Goal: Transaction & Acquisition: Purchase product/service

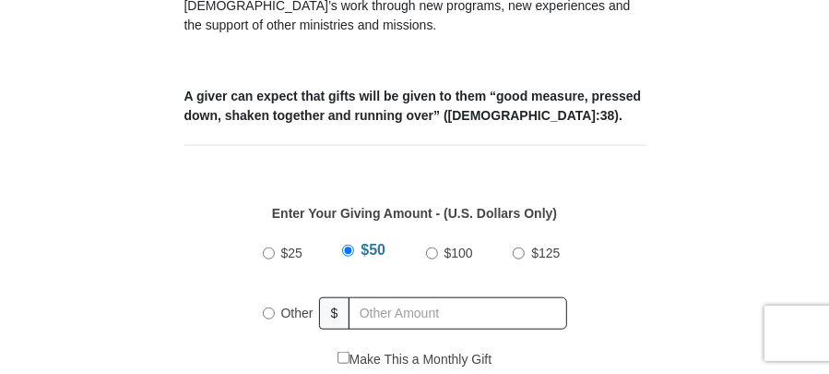
scroll to position [738, 0]
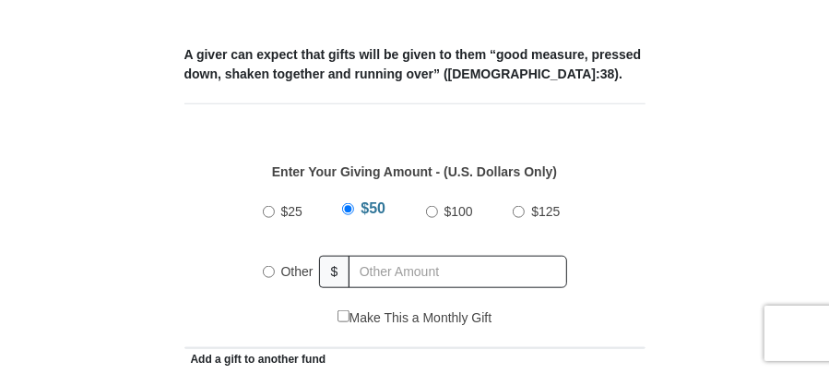
click at [265, 266] on input "Other" at bounding box center [269, 272] width 12 height 12
radio input "true"
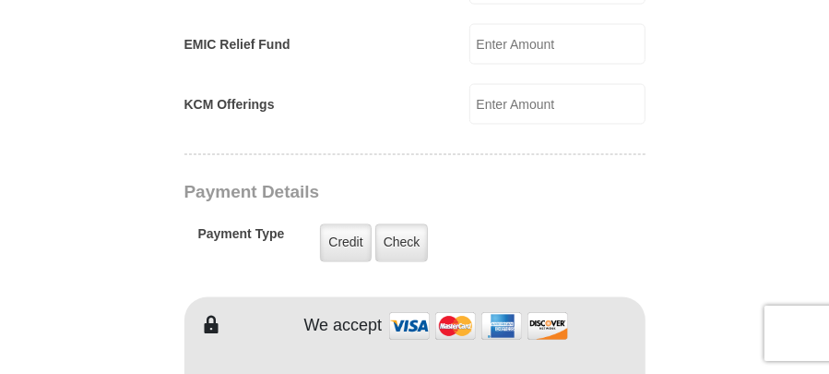
scroll to position [1384, 0]
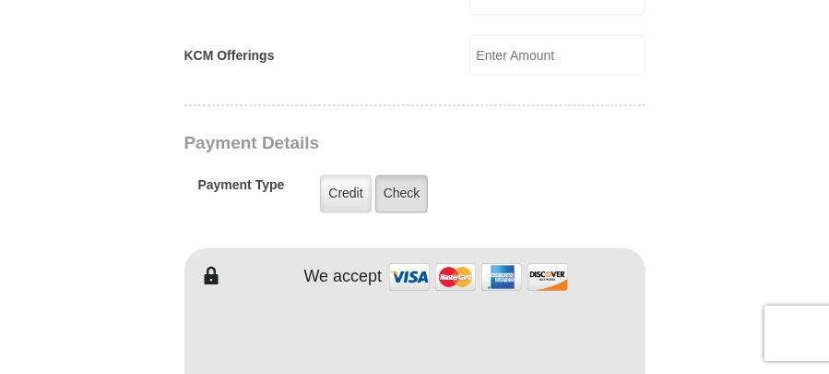
type input "96.00"
click at [406, 175] on label "Check" at bounding box center [402, 194] width 54 height 38
click at [0, 0] on input "Check" at bounding box center [0, 0] width 0 height 0
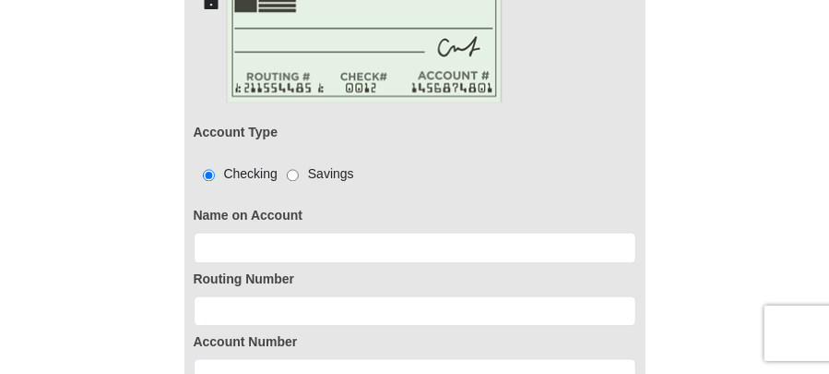
scroll to position [1661, 0]
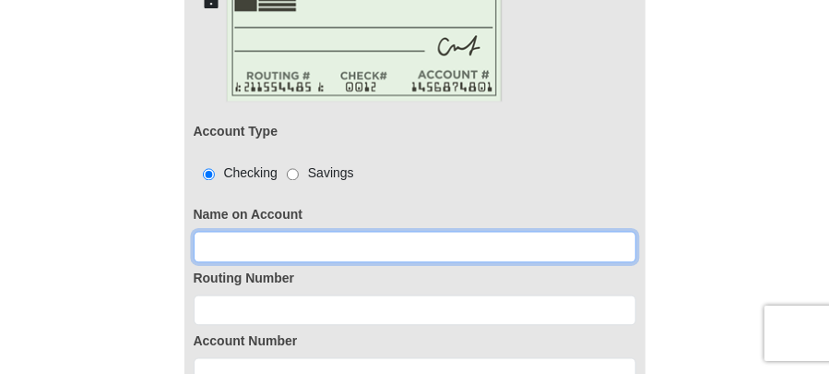
click at [231, 231] on input at bounding box center [415, 246] width 443 height 31
type input "Carl & Sylvia Lambert"
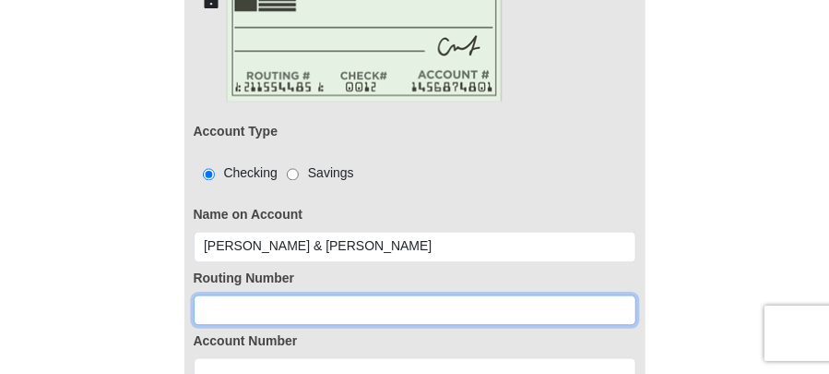
click at [215, 294] on input at bounding box center [415, 309] width 443 height 31
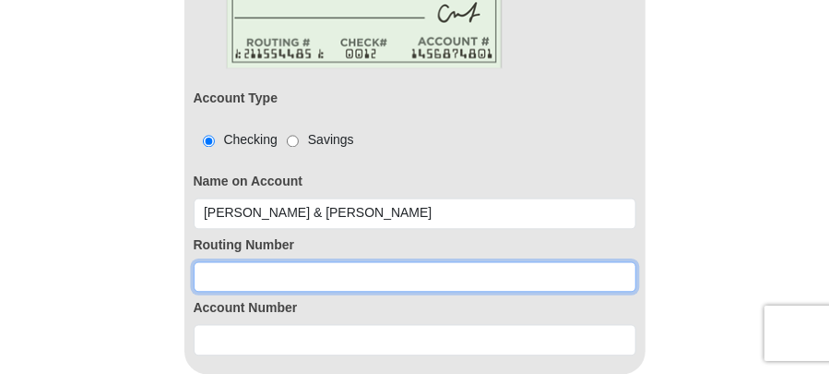
scroll to position [1722, 0]
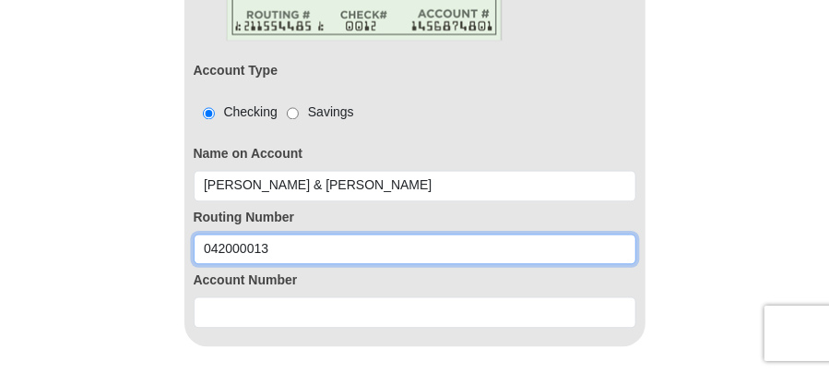
type input "042000013"
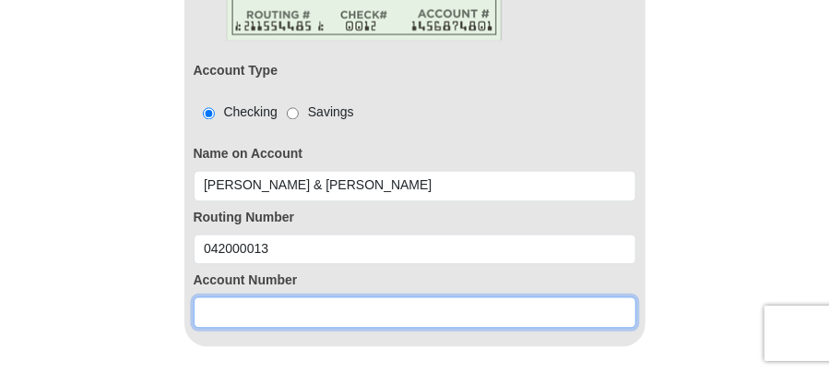
drag, startPoint x: 224, startPoint y: 278, endPoint x: 206, endPoint y: 229, distance: 52.3
click at [224, 296] on input at bounding box center [415, 311] width 443 height 31
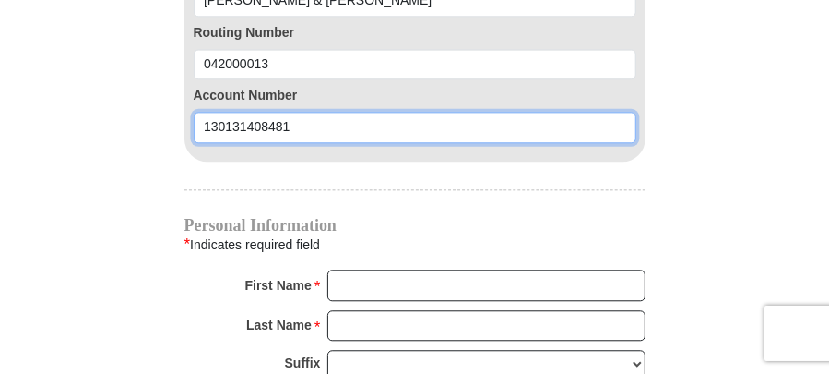
scroll to position [1998, 0]
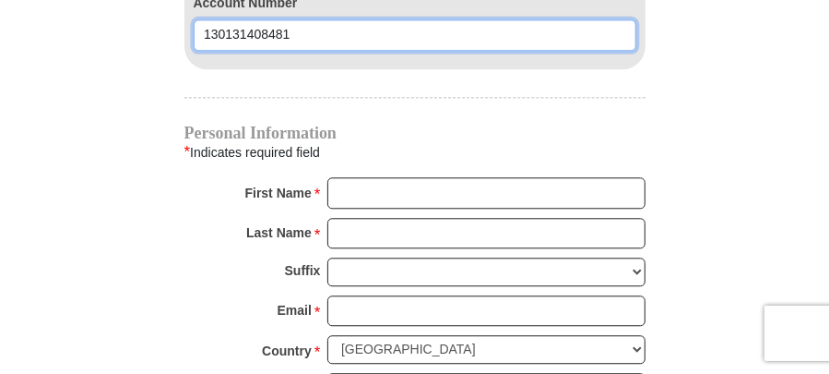
type input "130131408481"
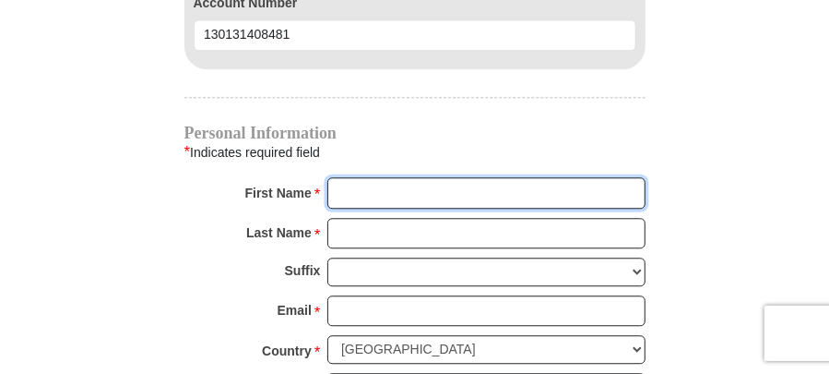
click at [357, 177] on input "First Name *" at bounding box center [487, 192] width 318 height 31
click at [350, 177] on input "First Name *" at bounding box center [487, 192] width 318 height 31
type input "Carl & Sylvia"
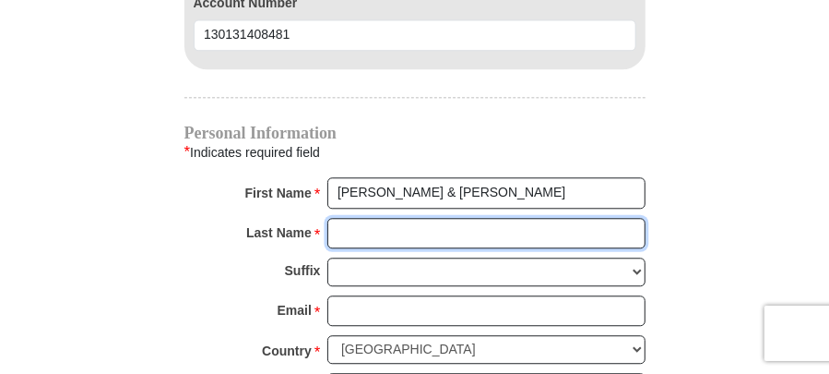
type input "Lambert"
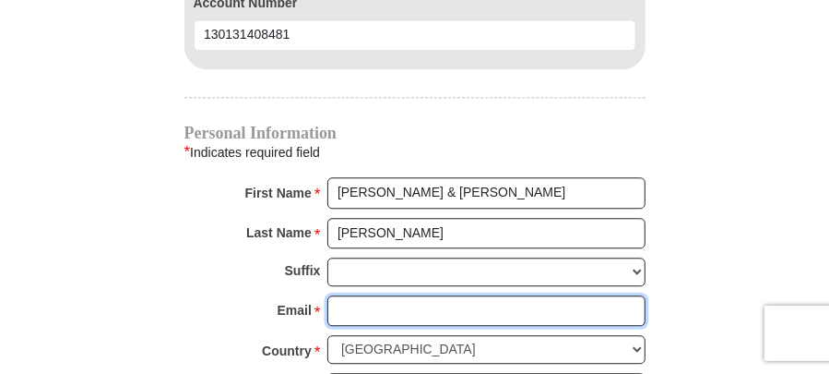
type input "syllam11@gmail.com"
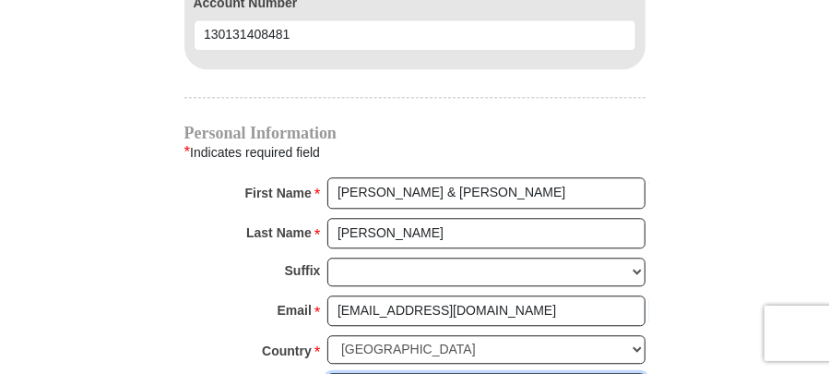
type input "6082 Hannan Trace Rd."
type input "Patriot"
select select "OH"
type input "45658"
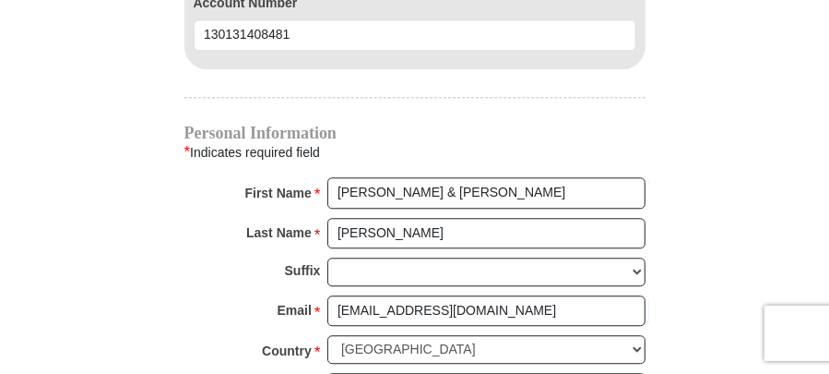
type input "7402566490"
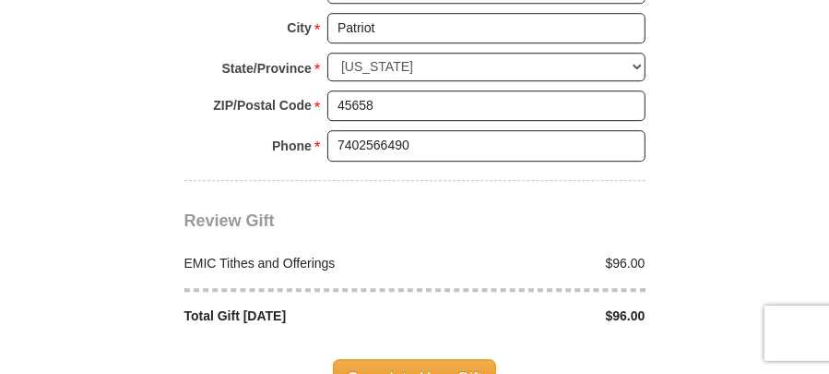
scroll to position [2552, 0]
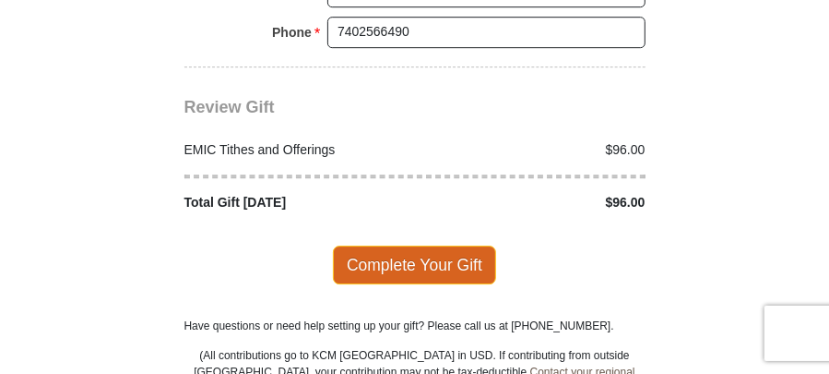
click at [440, 245] on span "Complete Your Gift" at bounding box center [414, 264] width 163 height 39
